Goal: Task Accomplishment & Management: Manage account settings

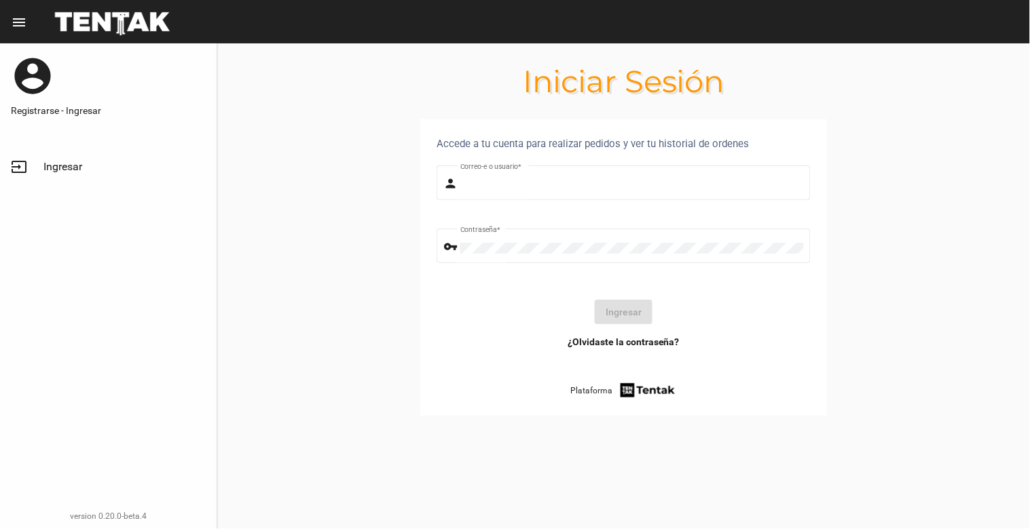
type input "[EMAIL_ADDRESS][DOMAIN_NAME]"
click at [630, 315] on button "Ingresar" at bounding box center [623, 312] width 58 height 24
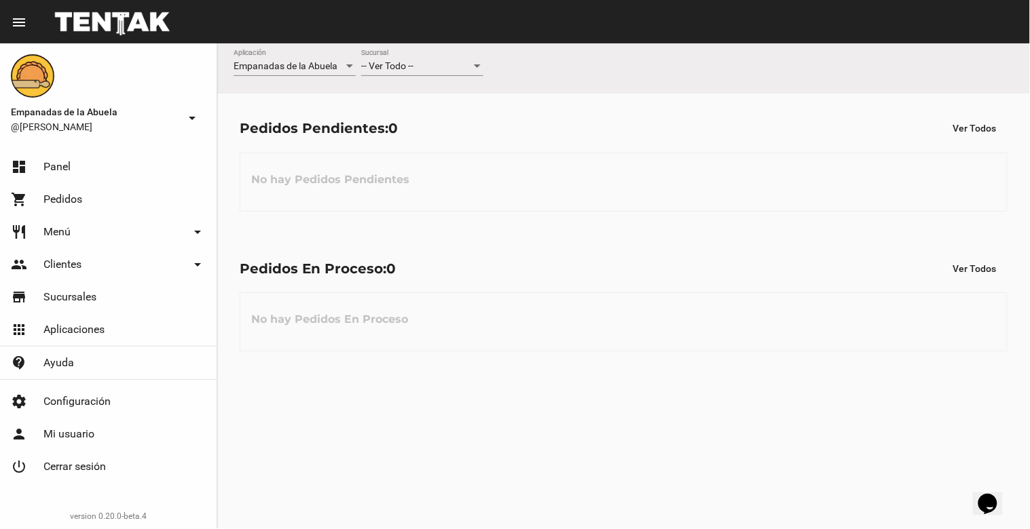
click at [471, 66] on div at bounding box center [477, 66] width 12 height 11
click at [491, 112] on mat-option "Lomas de Zamora" at bounding box center [422, 123] width 144 height 29
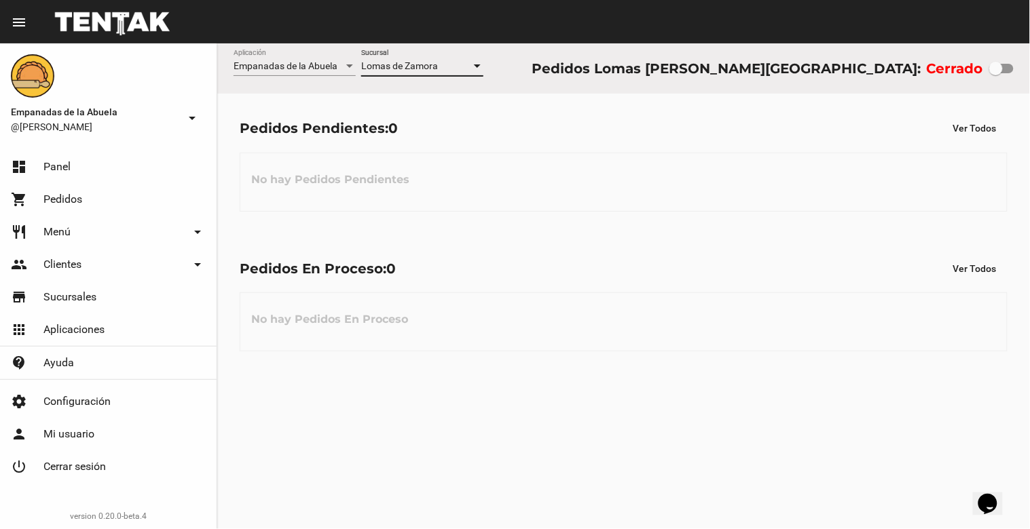
click at [1003, 77] on div "Cerrado" at bounding box center [969, 69] width 87 height 22
click at [1002, 75] on div at bounding box center [996, 69] width 14 height 14
click at [996, 74] on input "checkbox" at bounding box center [995, 73] width 1 height 1
checkbox input "true"
click at [387, 69] on span "Lomas de Zamora" at bounding box center [399, 65] width 77 height 11
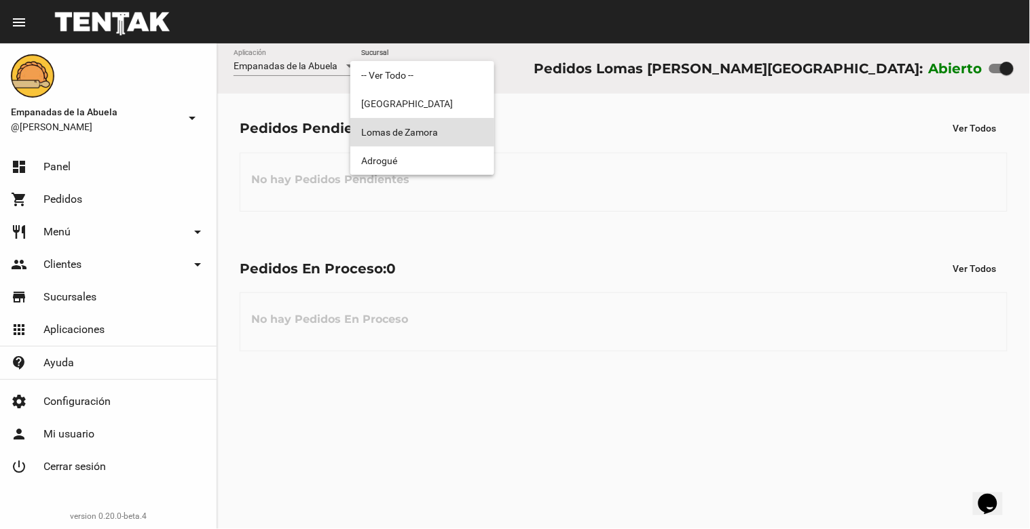
click at [375, 138] on span "Lomas de Zamora" at bounding box center [422, 132] width 122 height 29
